Goal: Information Seeking & Learning: Learn about a topic

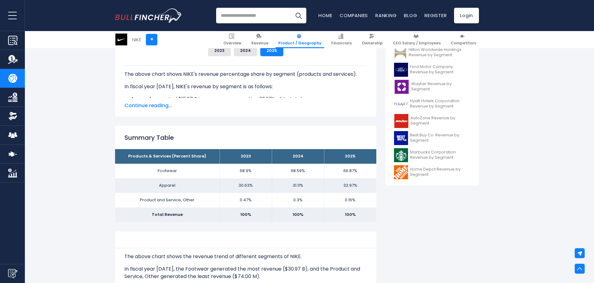
scroll to position [93, 0]
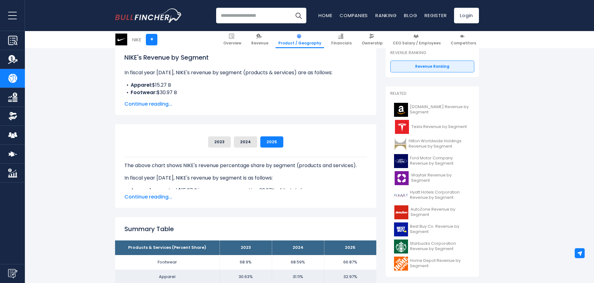
click at [151, 106] on span "Continue reading..." at bounding box center [245, 104] width 243 height 7
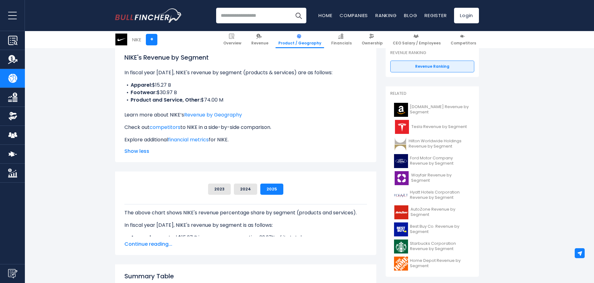
click at [151, 247] on span "Continue reading..." at bounding box center [245, 244] width 243 height 7
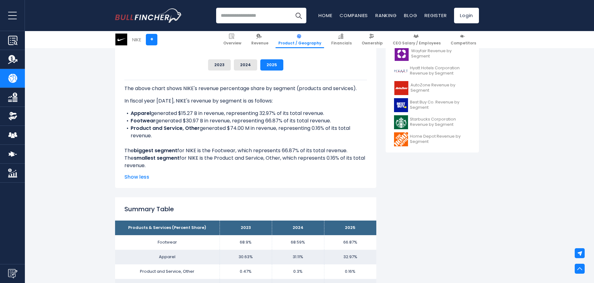
scroll to position [0, 0]
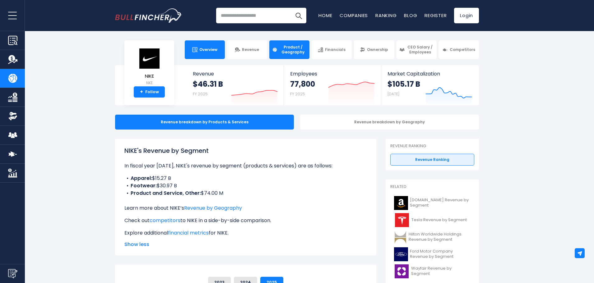
click at [213, 51] on span "Overview" at bounding box center [208, 49] width 18 height 5
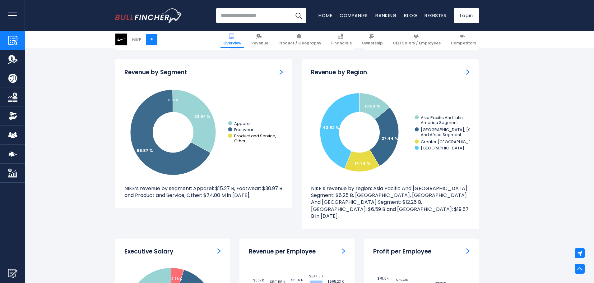
scroll to position [560, 0]
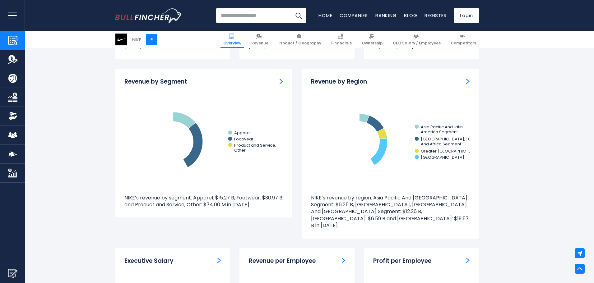
scroll to position [560, 0]
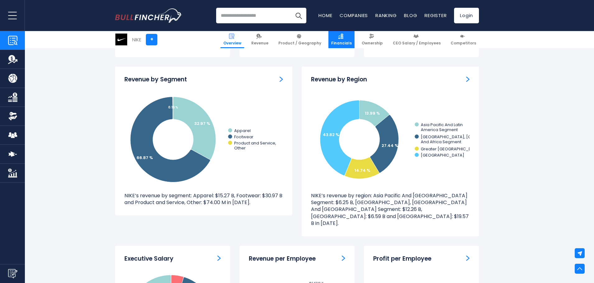
click at [345, 41] on span "Financials" at bounding box center [341, 43] width 21 height 5
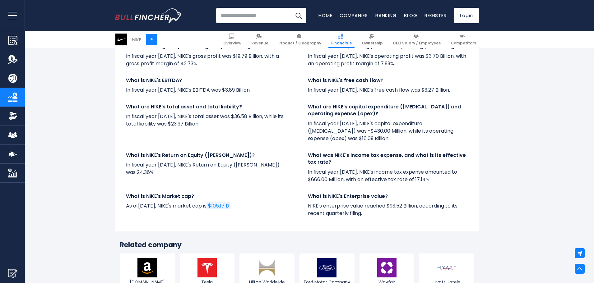
scroll to position [1457, 0]
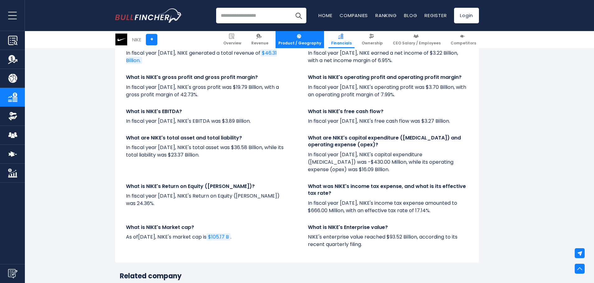
click at [313, 42] on span "Product / Geography" at bounding box center [300, 43] width 43 height 5
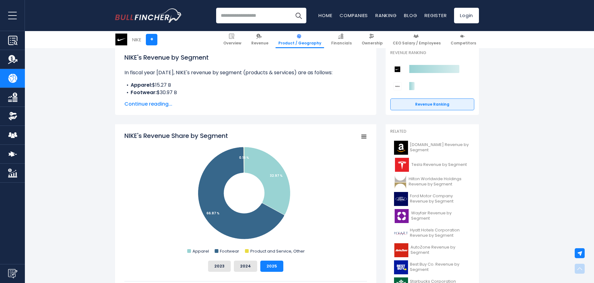
scroll to position [156, 0]
